Goal: Information Seeking & Learning: Learn about a topic

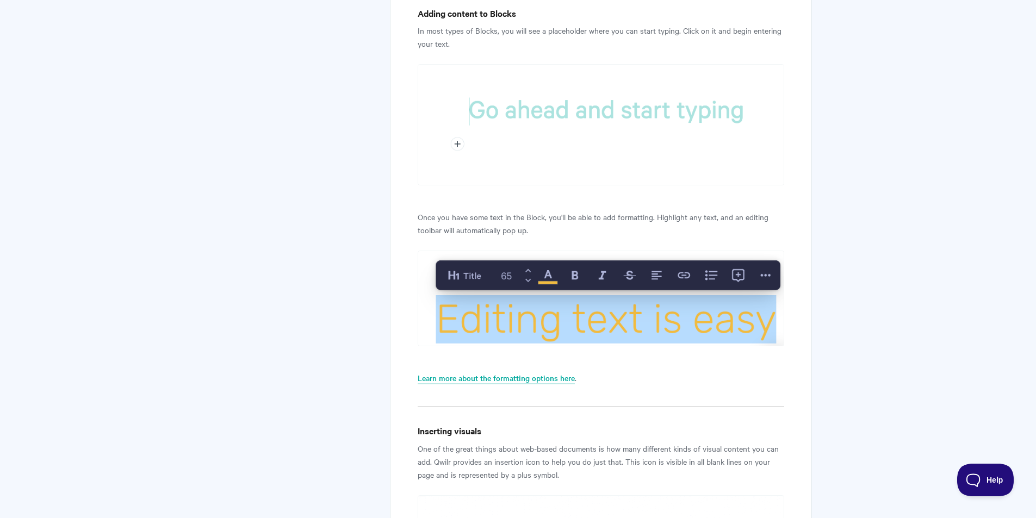
scroll to position [1740, 0]
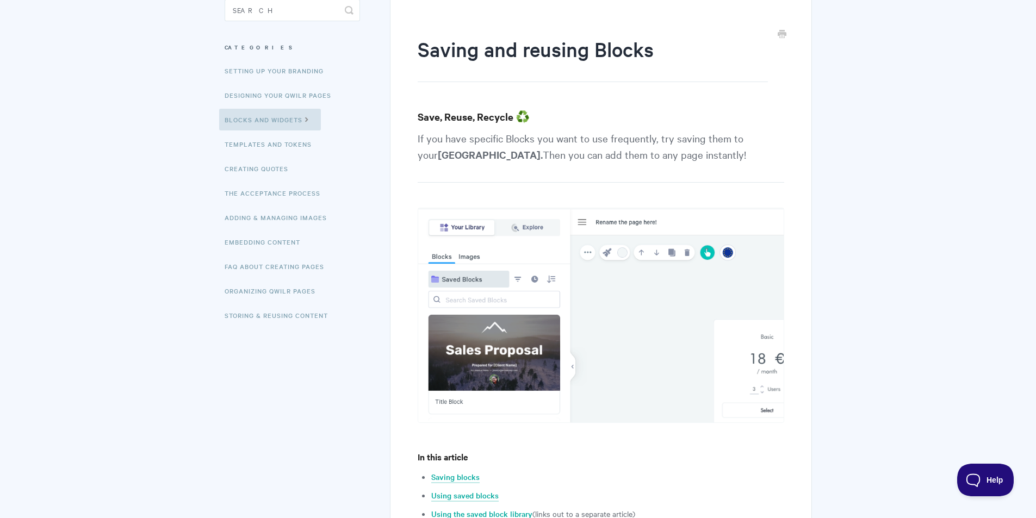
scroll to position [217, 0]
